Goal: Transaction & Acquisition: Purchase product/service

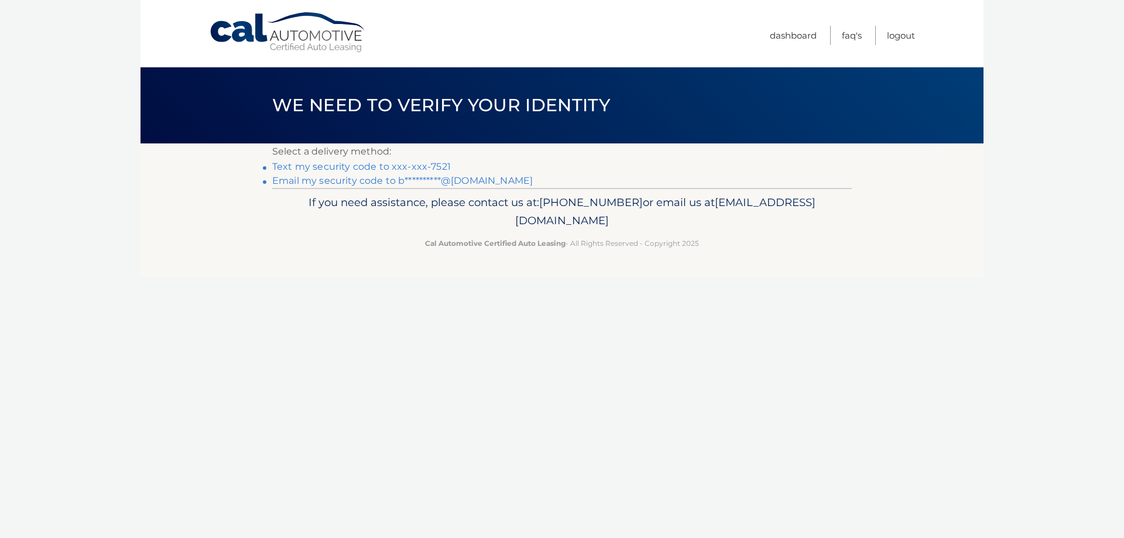
click at [422, 169] on link "Text my security code to xxx-xxx-7521" at bounding box center [361, 166] width 179 height 11
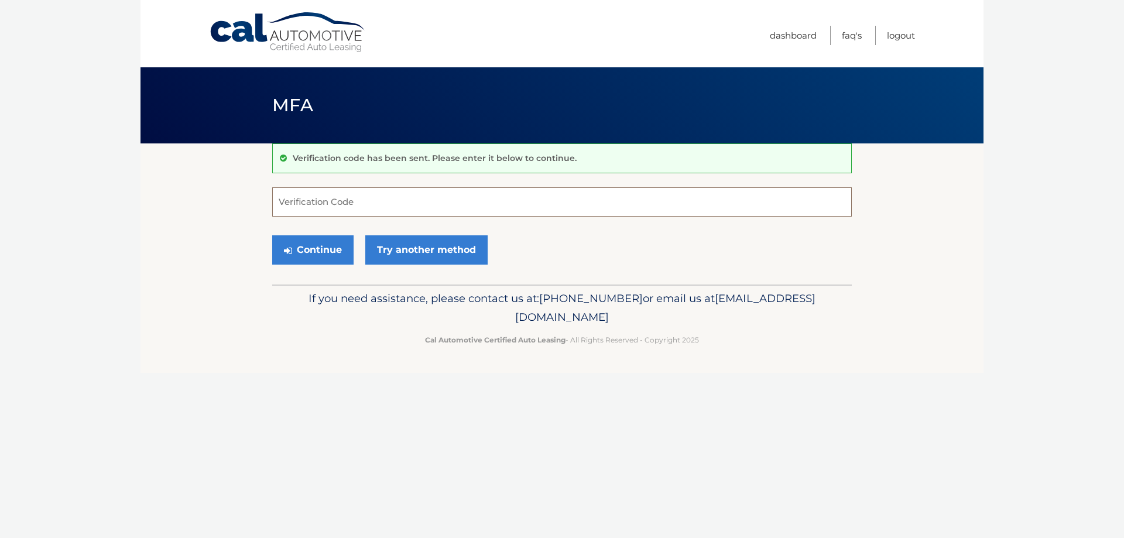
click at [464, 210] on input "Verification Code" at bounding box center [562, 201] width 580 height 29
type input "099165"
click at [314, 254] on button "Continue" at bounding box center [312, 249] width 81 height 29
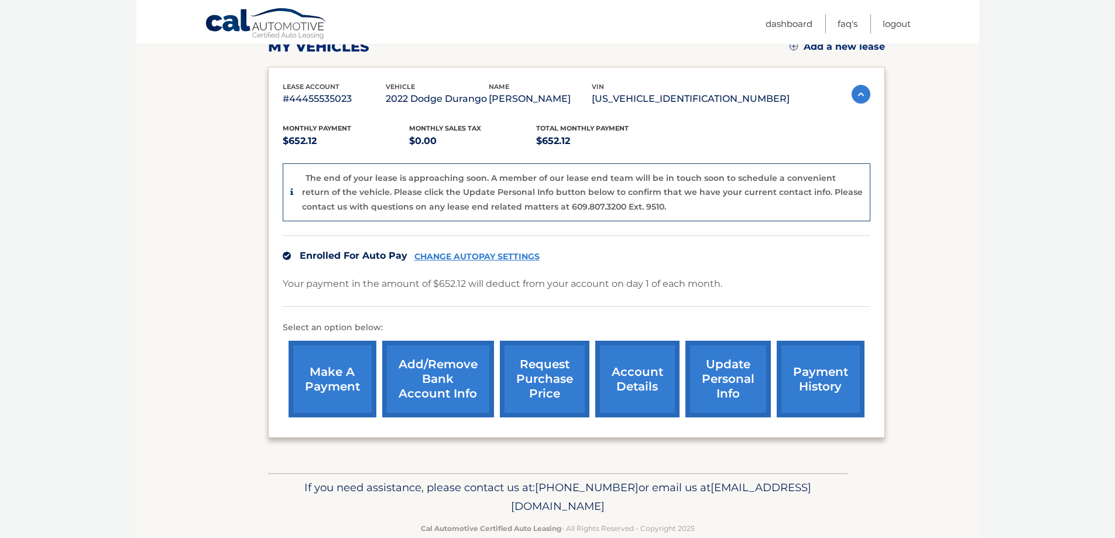
scroll to position [117, 0]
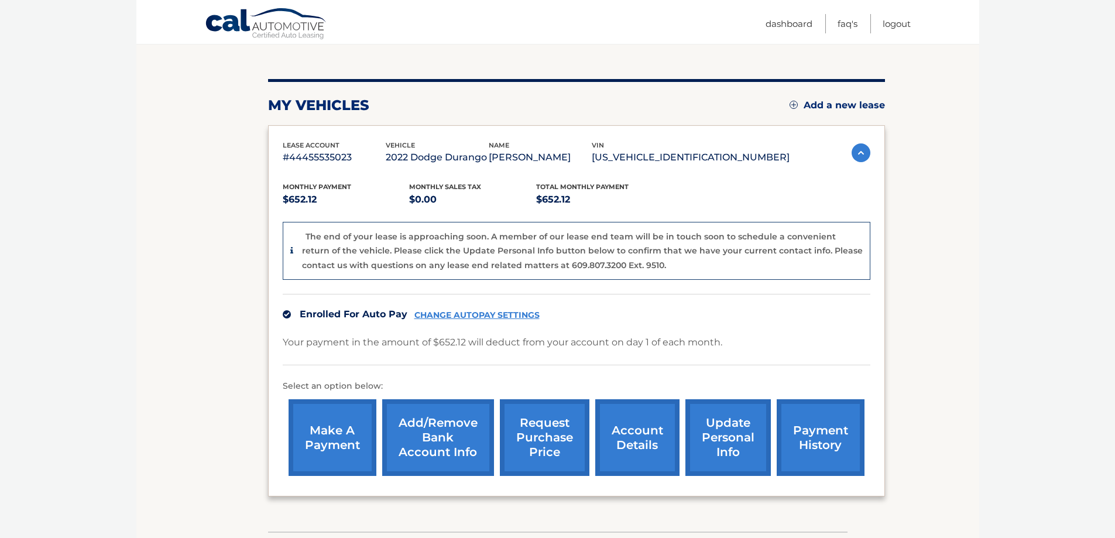
click at [854, 154] on img at bounding box center [861, 152] width 19 height 19
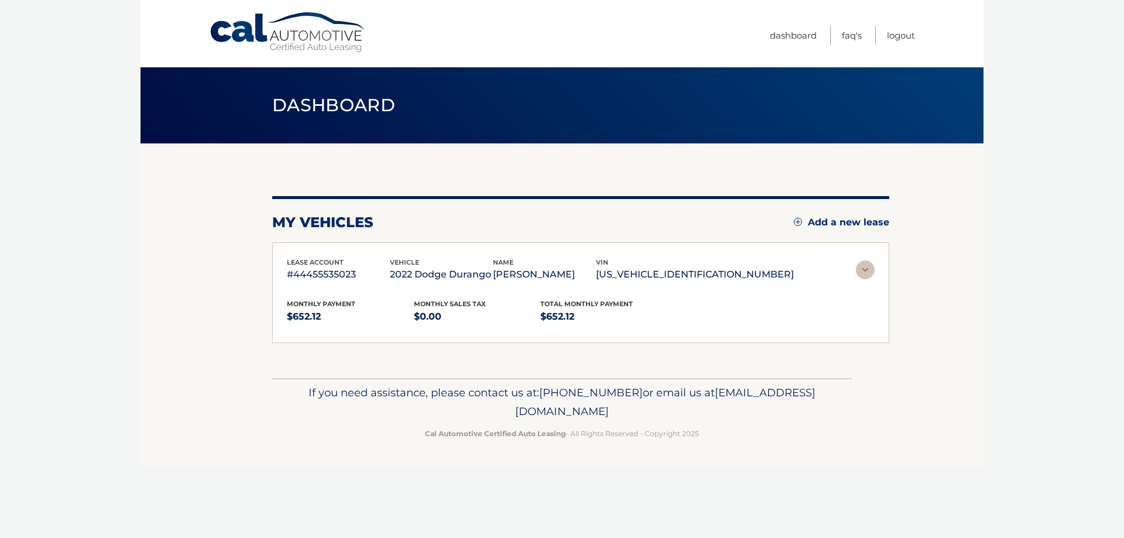
click at [854, 154] on section "my vehicles Add a new lease lease account #44455535023 vehicle 2022 Dodge Duran…" at bounding box center [562, 260] width 843 height 235
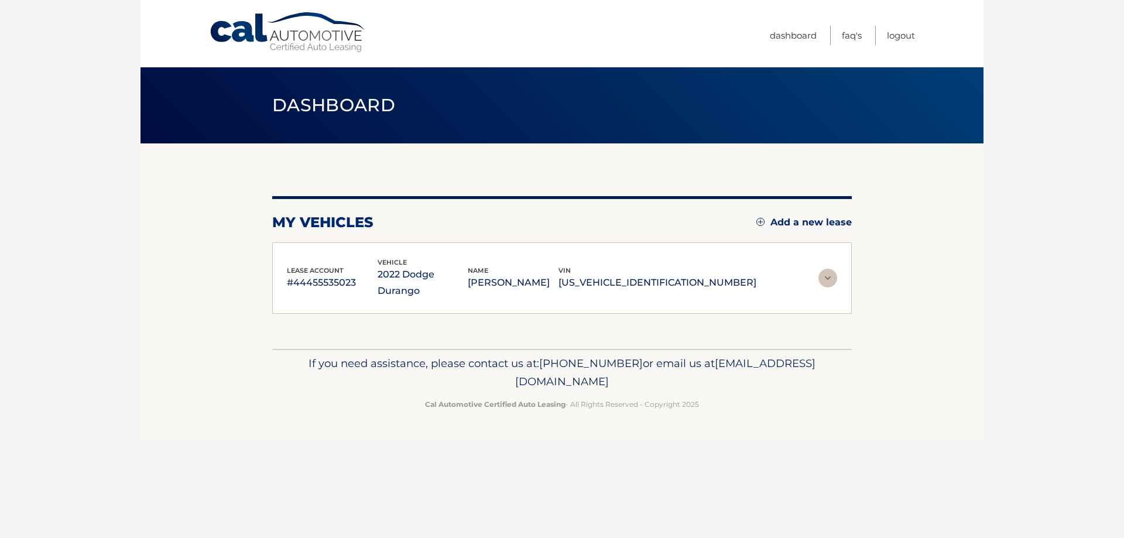
click at [827, 269] on img at bounding box center [828, 278] width 19 height 19
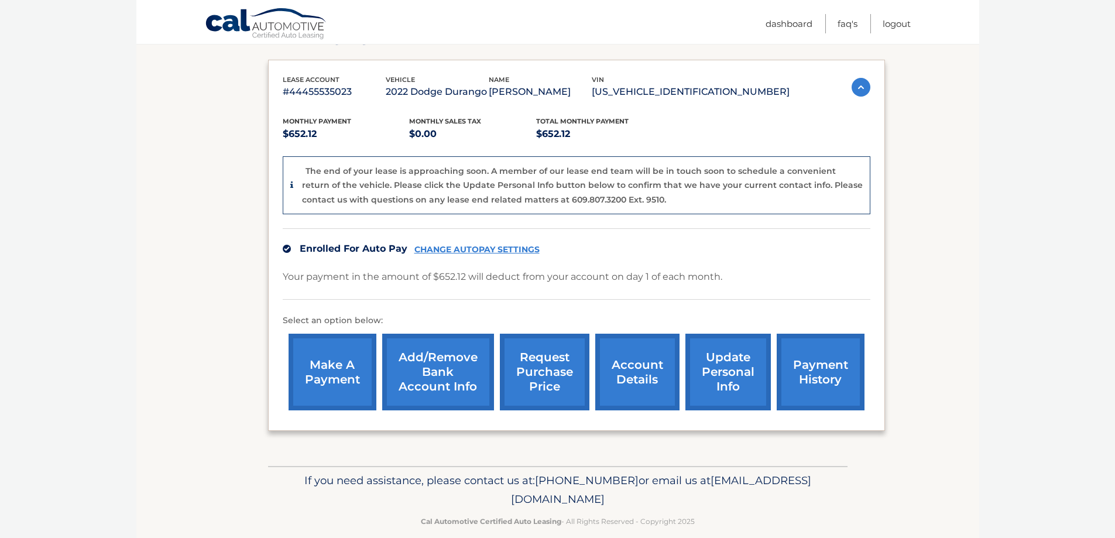
scroll to position [200, 0]
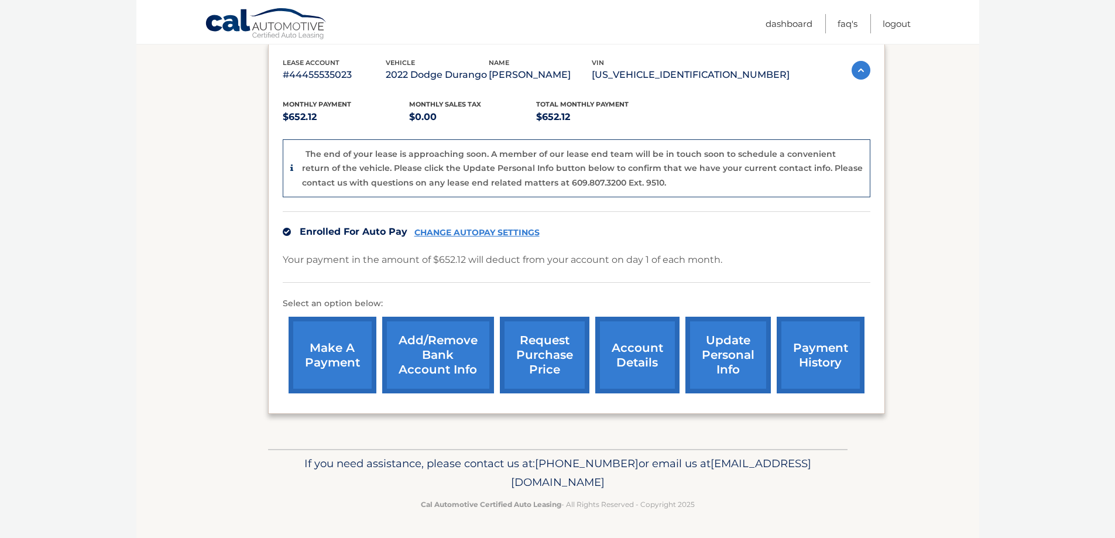
click at [313, 346] on link "make a payment" at bounding box center [333, 355] width 88 height 77
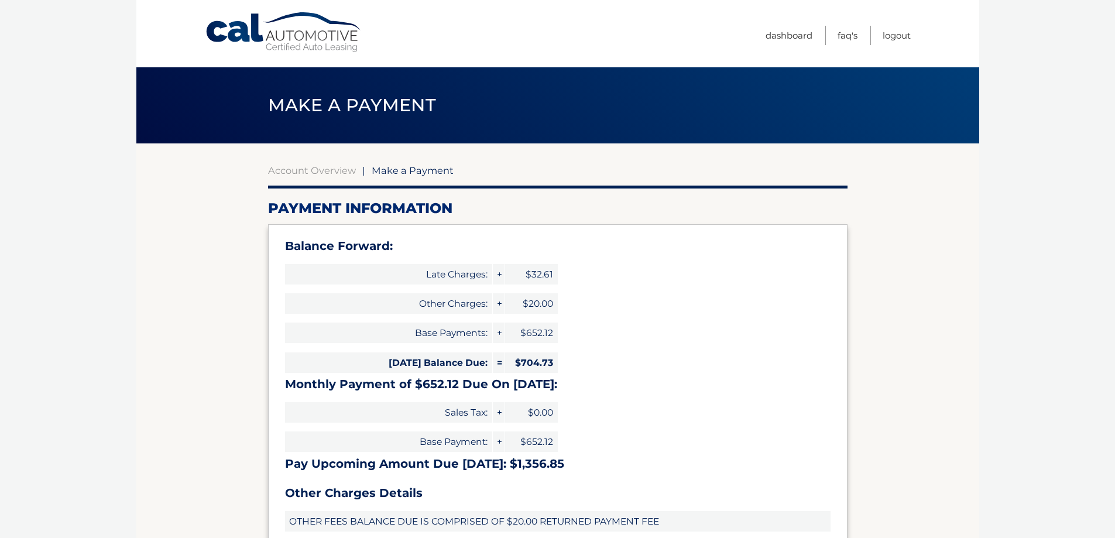
type input "1356.85"
select select "YTI5YTNjMmYtZWUxOC00ZDBiLTgyNGYtNTQ3YWRkNmMxOWQw"
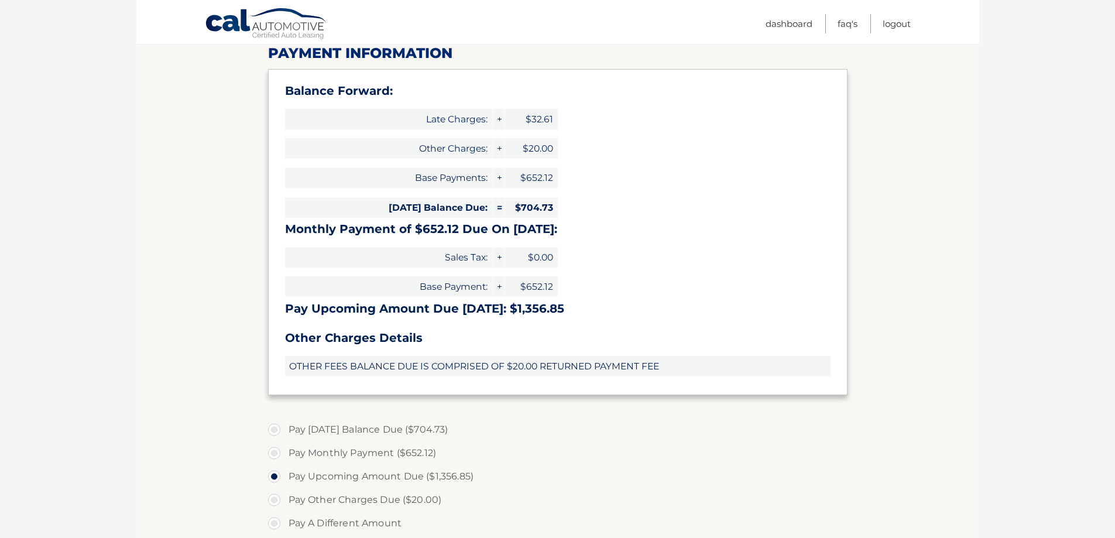
scroll to position [176, 0]
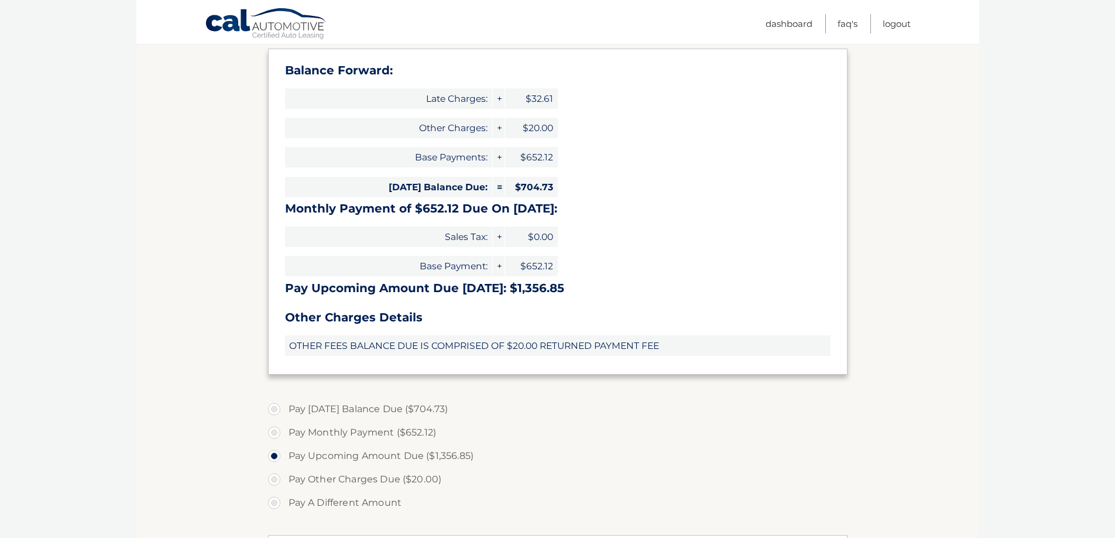
click at [596, 210] on h3 "Monthly Payment of $652.12 Due On [DATE]:" at bounding box center [558, 208] width 546 height 15
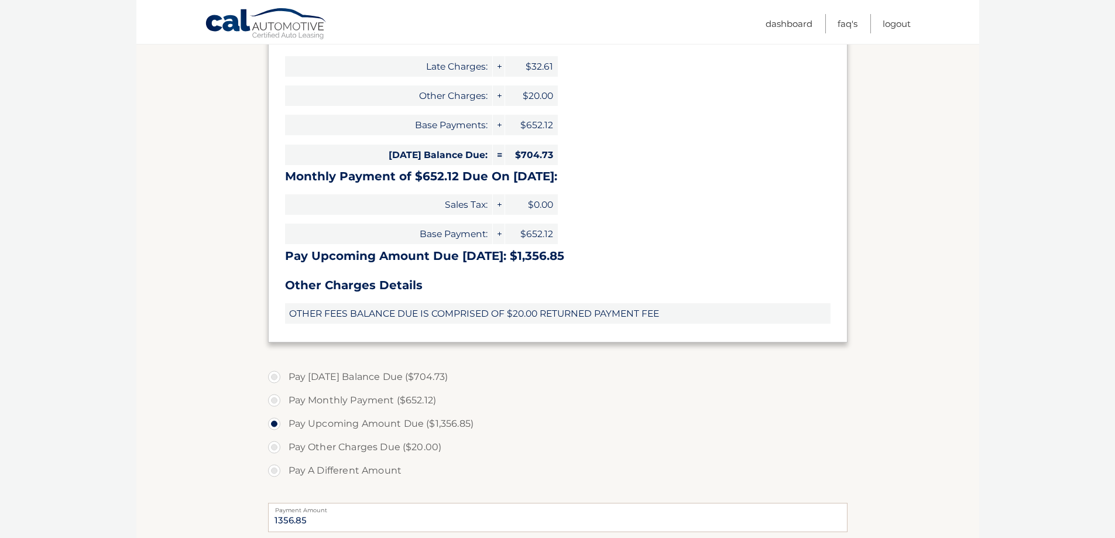
scroll to position [234, 0]
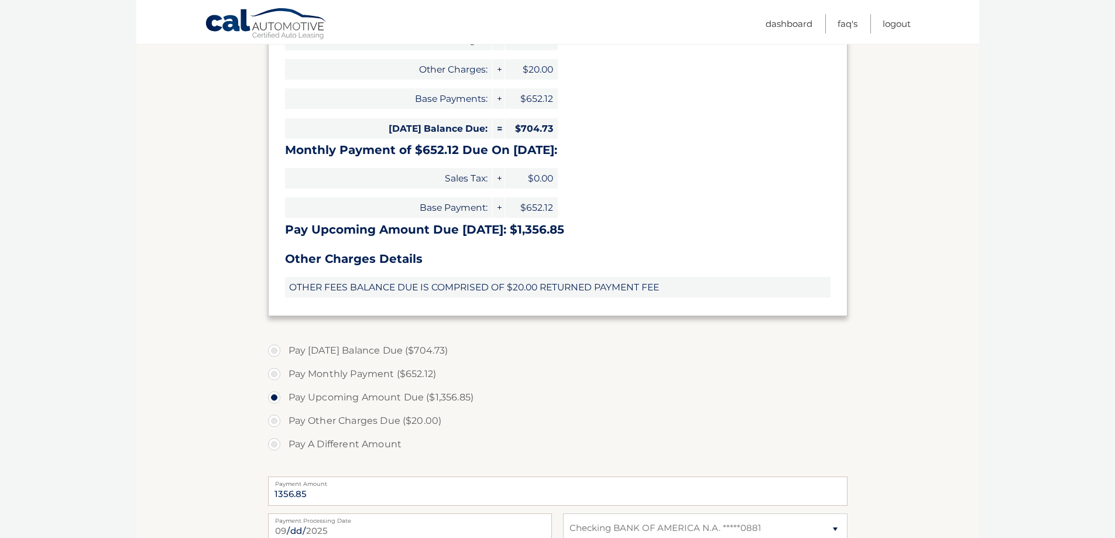
click at [382, 351] on label "Pay [DATE] Balance Due ($704.73)" at bounding box center [558, 350] width 580 height 23
click at [285, 351] on input "Pay Today's Balance Due ($704.73)" at bounding box center [279, 348] width 12 height 19
radio input "true"
type input "704.73"
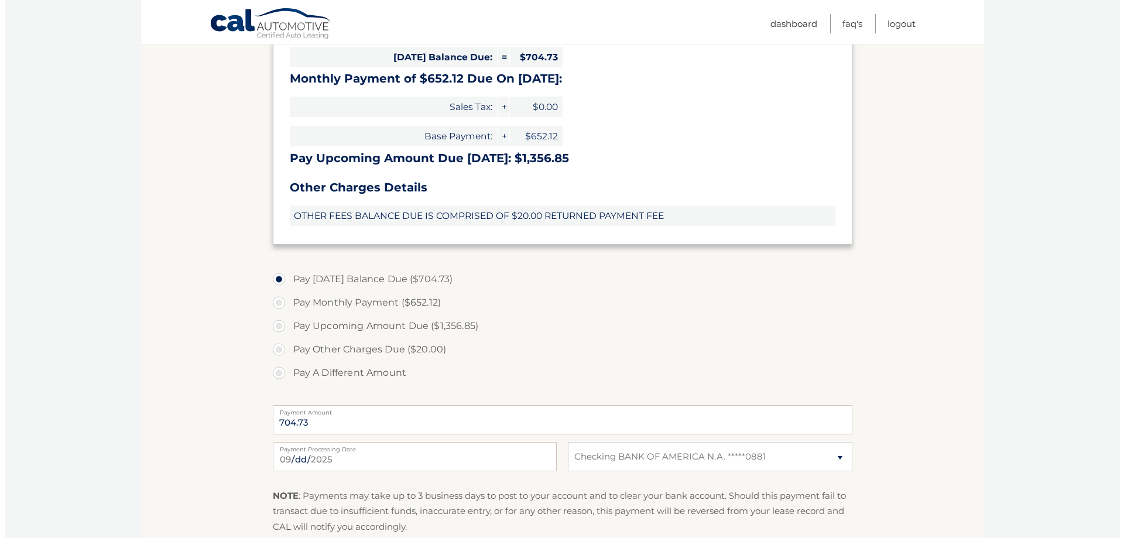
scroll to position [410, 0]
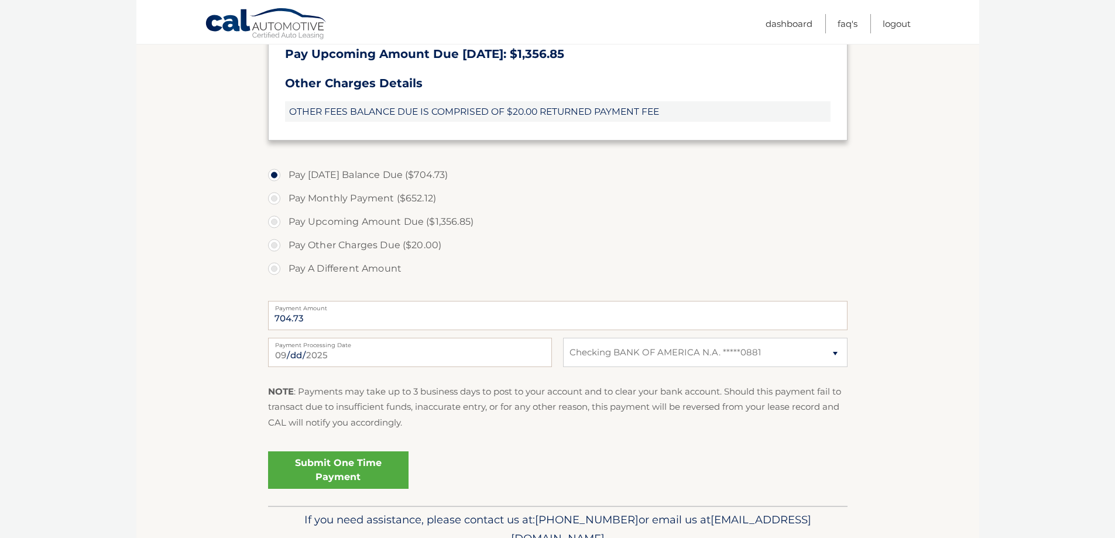
click at [372, 469] on link "Submit One Time Payment" at bounding box center [338, 469] width 141 height 37
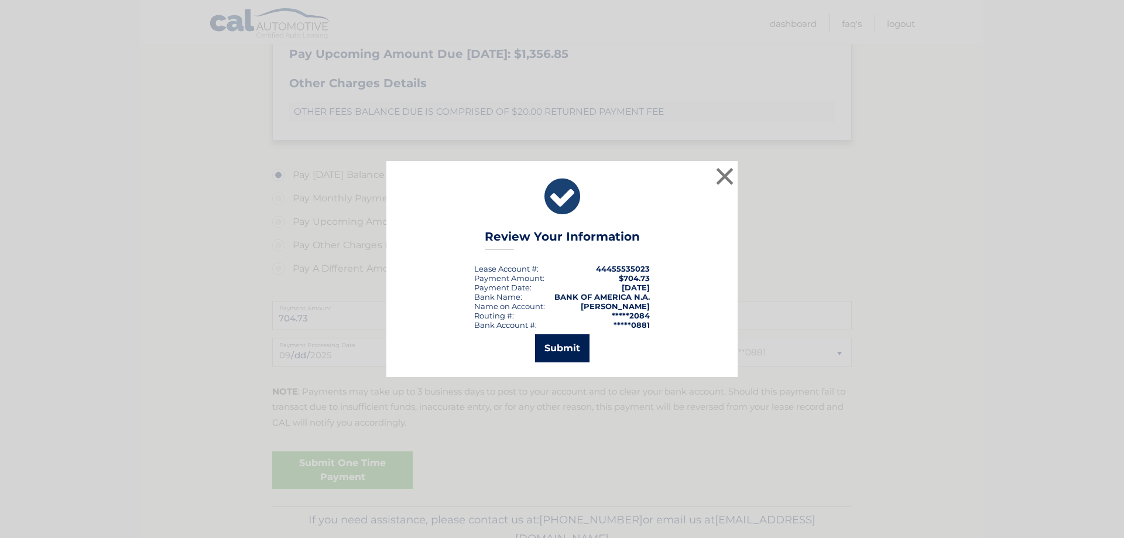
click at [566, 348] on button "Submit" at bounding box center [562, 348] width 54 height 28
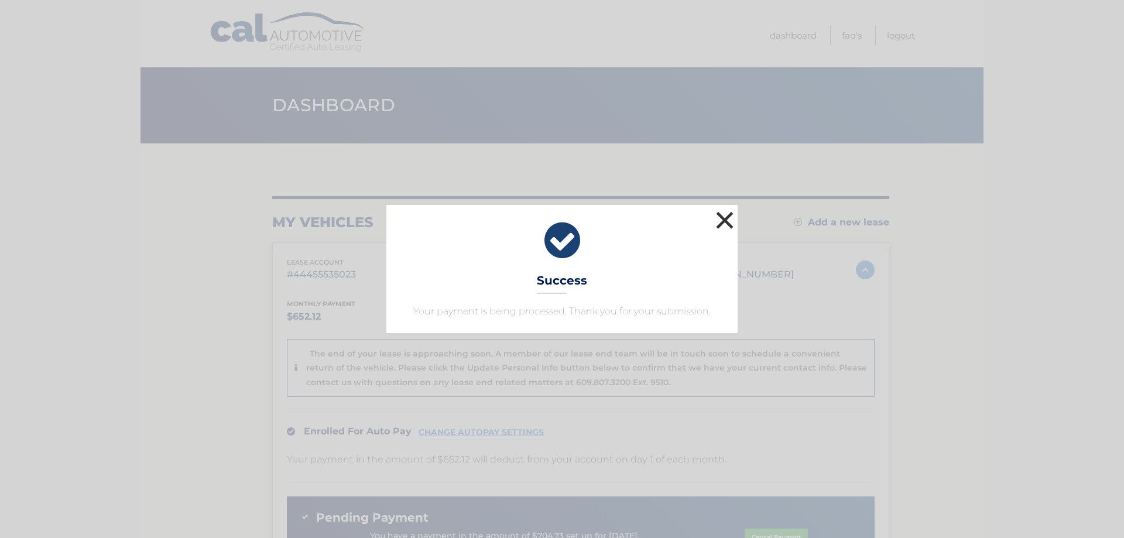
click at [727, 215] on button "×" at bounding box center [724, 219] width 23 height 23
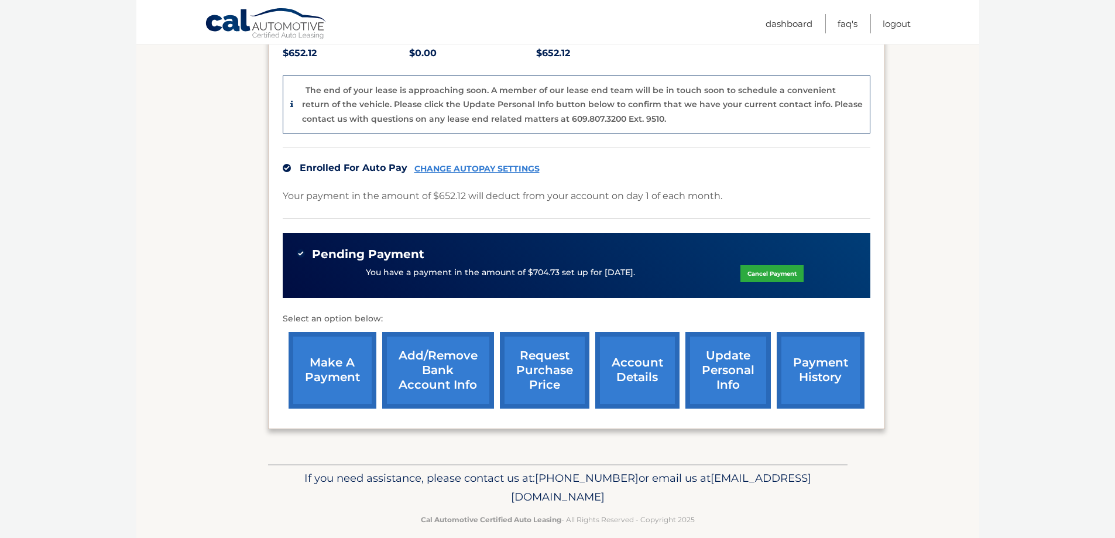
scroll to position [278, 0]
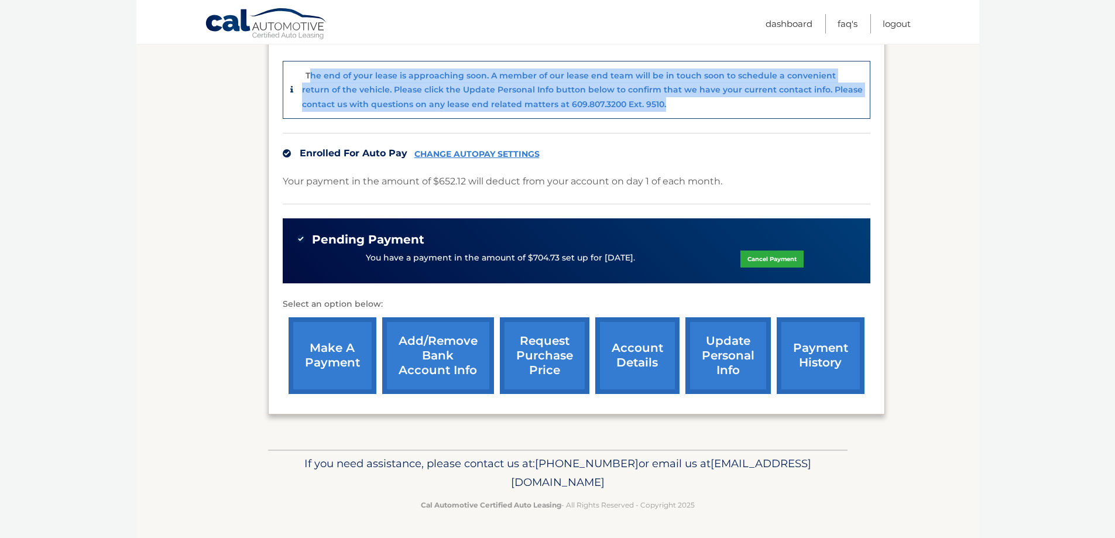
drag, startPoint x: 658, startPoint y: 108, endPoint x: 311, endPoint y: 71, distance: 348.0
click at [311, 71] on div "The end of your lease is approaching soon. A member of our lease end team will …" at bounding box center [582, 90] width 561 height 43
click at [311, 73] on p "The end of your lease is approaching soon. A member of our lease end team will …" at bounding box center [582, 89] width 561 height 39
